Goal: Use online tool/utility: Use online tool/utility

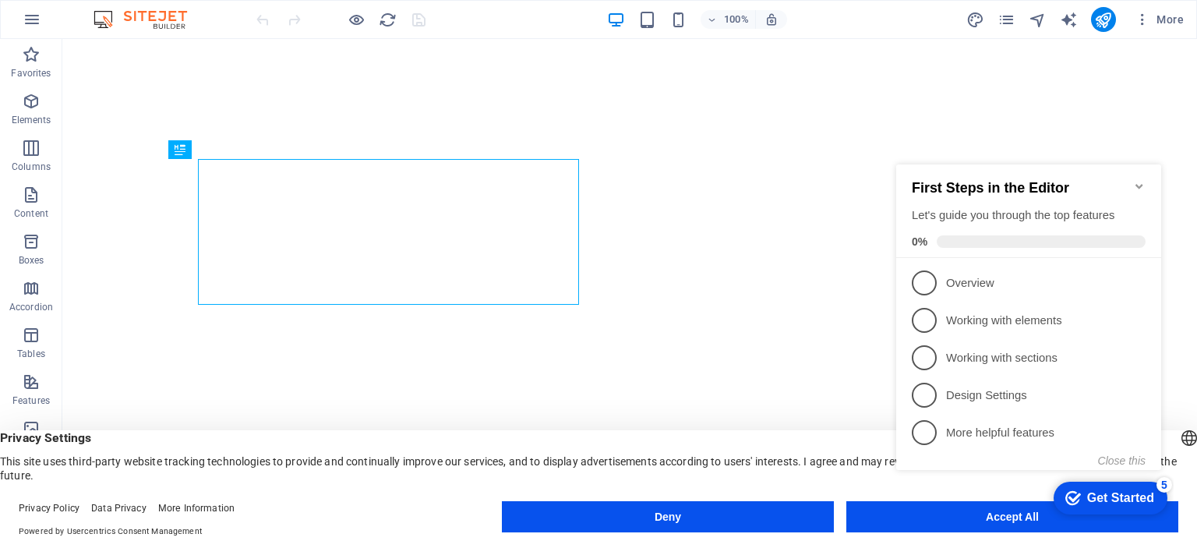
click div "checkmark Get Started 5 First Steps in the Editor Let's guide you through the t…"
click at [1137, 184] on icon "Minimize checklist" at bounding box center [1138, 186] width 7 height 5
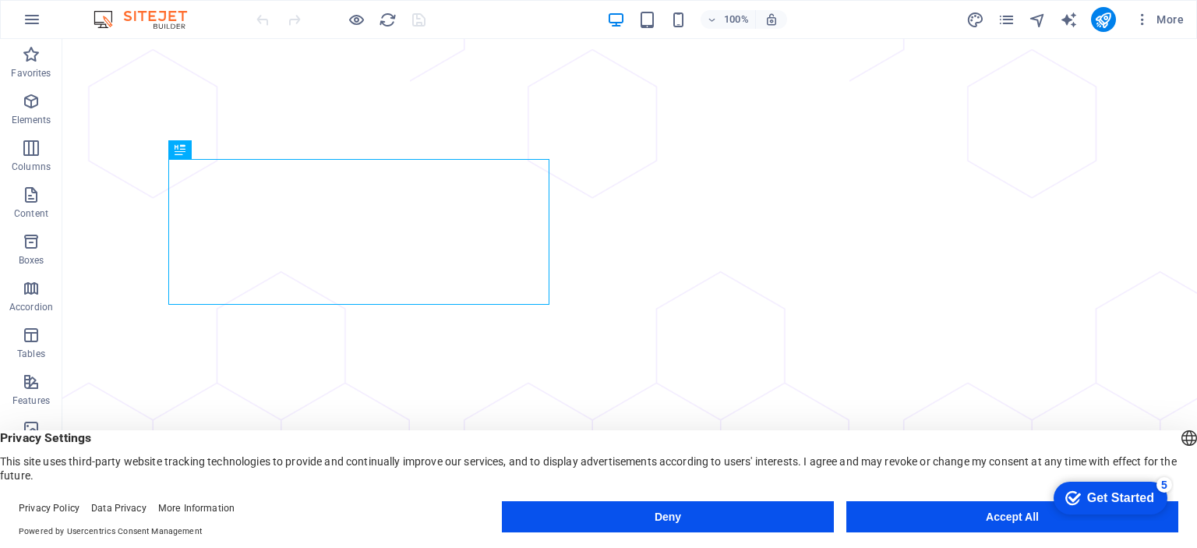
click html "checkmark Get Started 5 First Steps in the Editor Let's guide you through the t…"
click at [1092, 493] on div "Get Started" at bounding box center [1120, 498] width 67 height 14
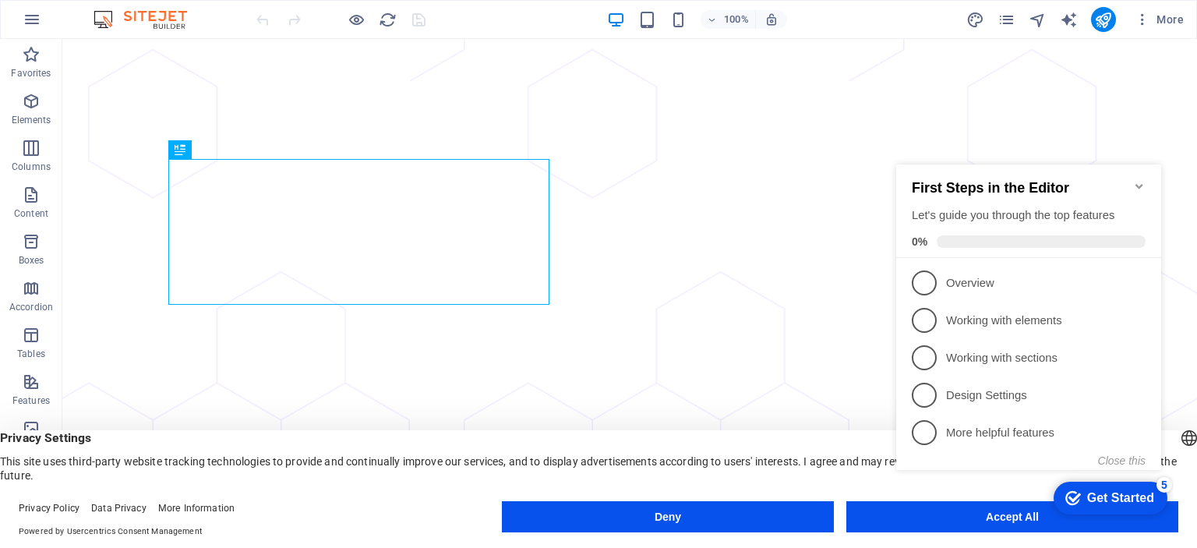
click div "checkmark Get Started 5 First Steps in the Editor Let's guide you through the t…"
drag, startPoint x: 1162, startPoint y: 488, endPoint x: 1135, endPoint y: 481, distance: 28.2
click at [1160, 488] on div "5" at bounding box center [1164, 485] width 16 height 16
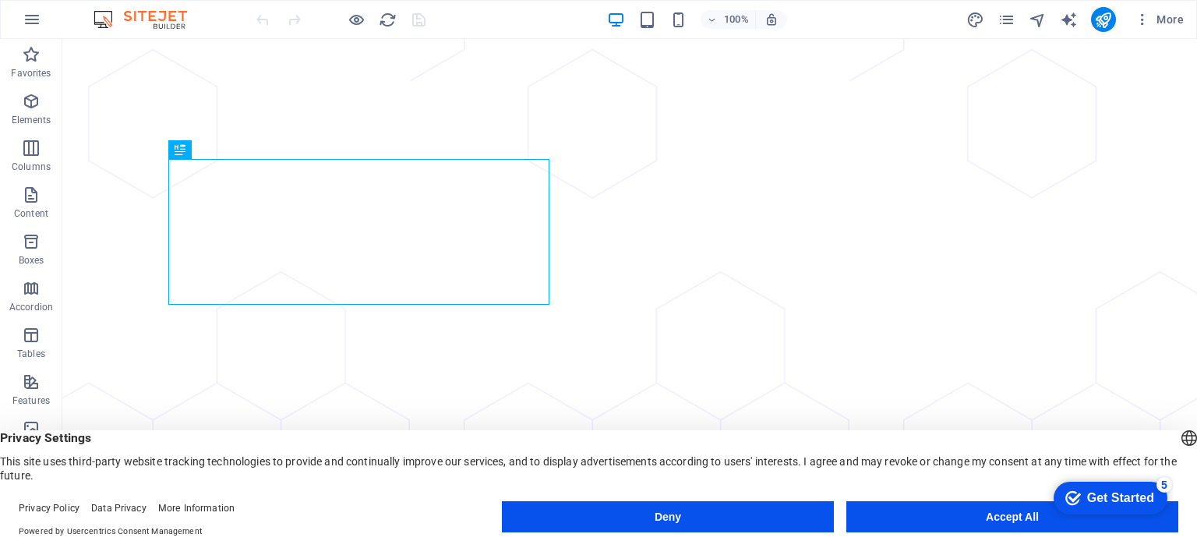
click div "checkmark Get Started 5 First Steps in the Editor Let's guide you through the t…"
click at [1070, 19] on icon "text_generator" at bounding box center [1069, 20] width 18 height 18
select select "English"
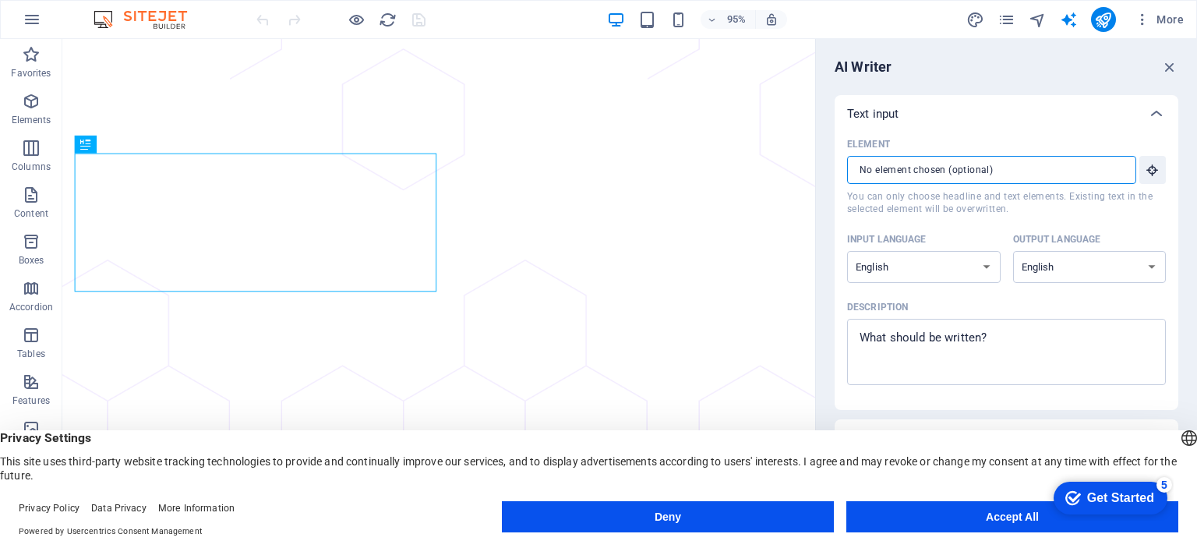
click at [937, 168] on input "Element ​ You can only choose headline and text elements. Existing text in the …" at bounding box center [986, 170] width 278 height 28
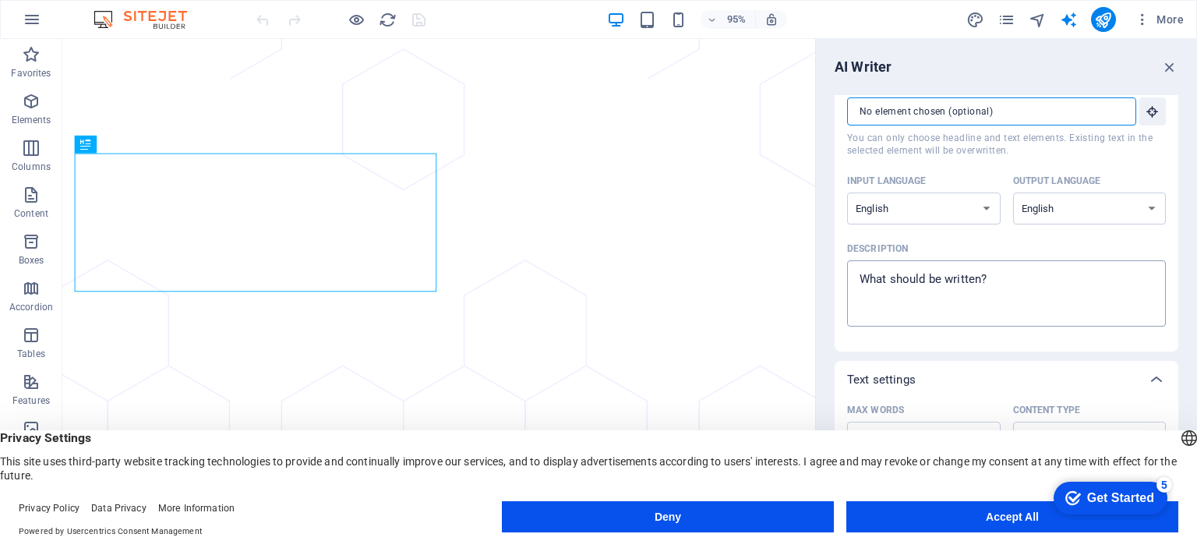
scroll to position [156, 0]
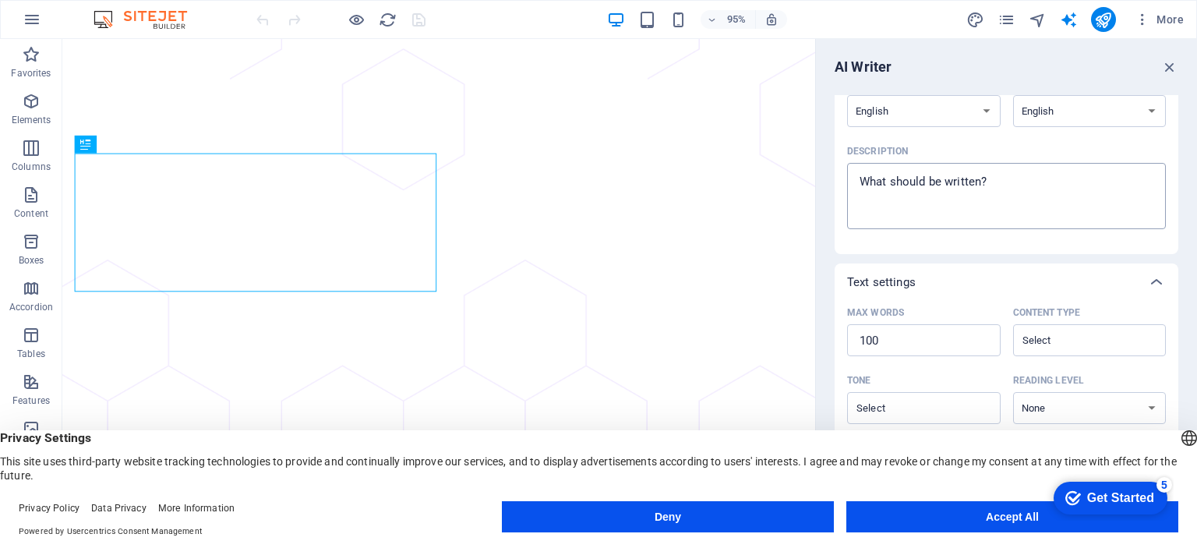
click at [999, 177] on textarea "Description x ​" at bounding box center [1006, 196] width 303 height 51
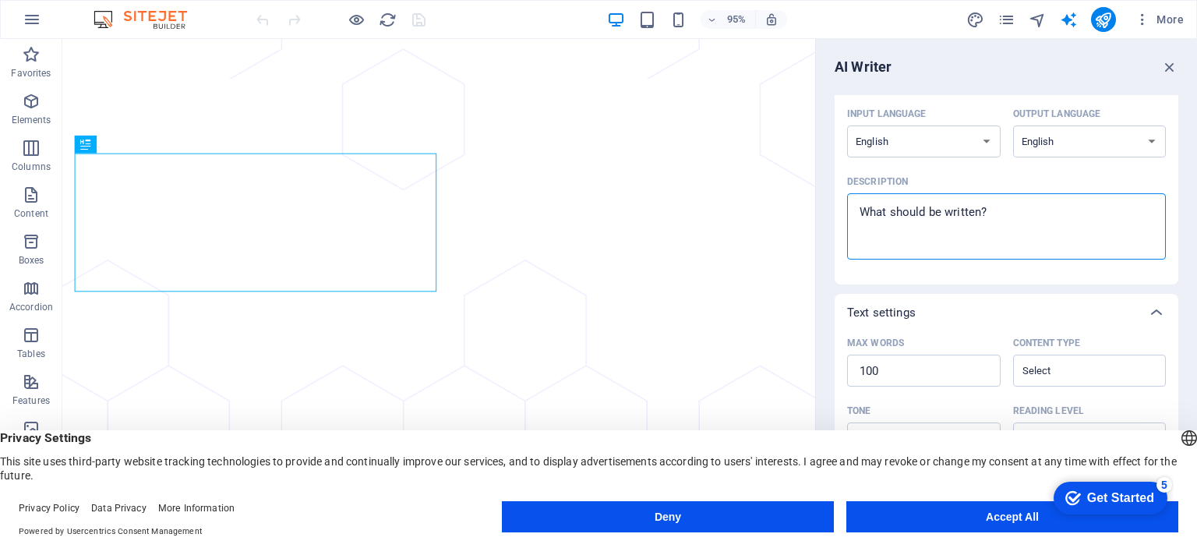
scroll to position [118, 0]
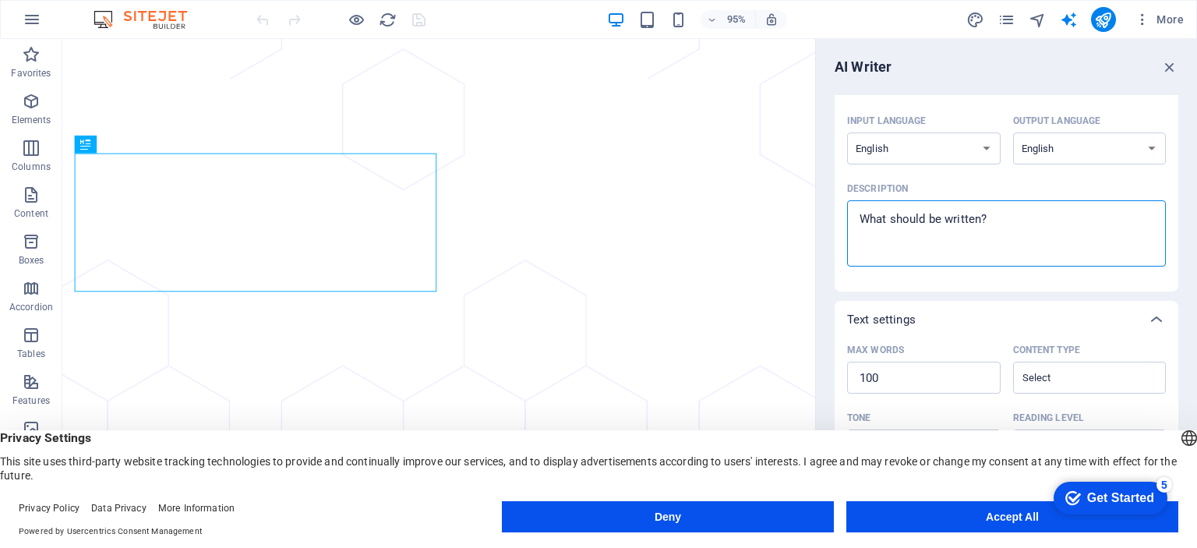
type textarea "x"
